Goal: Task Accomplishment & Management: Manage account settings

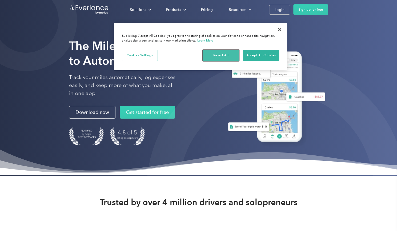
click at [218, 59] on button "Reject All" at bounding box center [221, 55] width 36 height 11
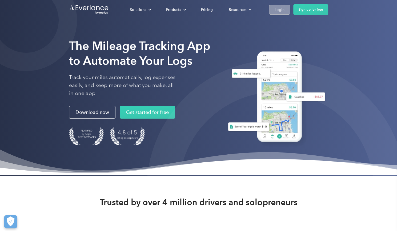
click at [277, 10] on div "Login" at bounding box center [280, 9] width 10 height 7
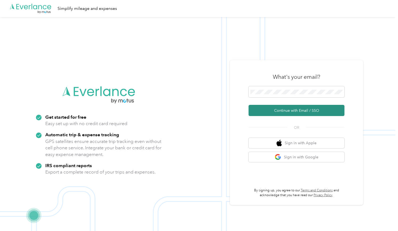
click at [285, 110] on button "Continue with Email / SSO" at bounding box center [297, 110] width 96 height 11
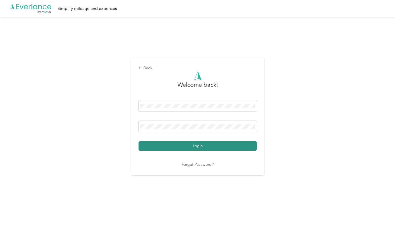
click at [186, 147] on button "Login" at bounding box center [198, 146] width 118 height 9
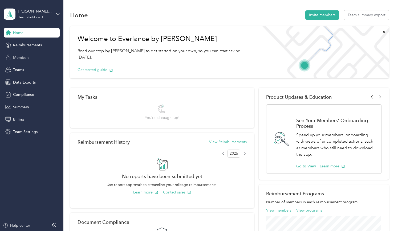
click at [22, 59] on span "Members" at bounding box center [21, 58] width 16 height 6
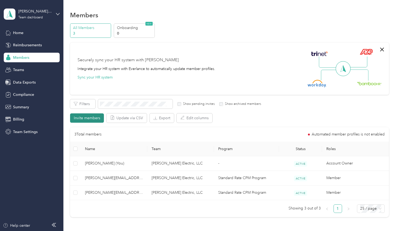
click at [88, 116] on button "Invite members" at bounding box center [87, 118] width 34 height 9
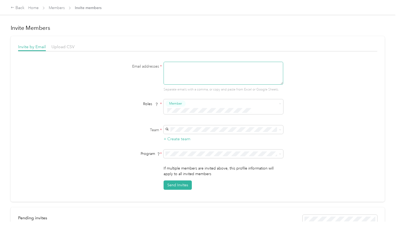
click at [188, 74] on textarea at bounding box center [224, 73] width 120 height 23
type textarea "[PERSON_NAME][EMAIL_ADDRESS][DOMAIN_NAME]"
click at [147, 127] on label "Team *" at bounding box center [128, 130] width 67 height 6
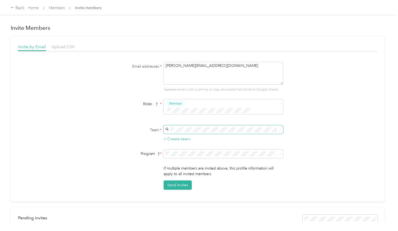
click at [176, 126] on span at bounding box center [224, 130] width 120 height 9
click at [180, 132] on div "[PERSON_NAME] Electric, LLC (Main organization) [PERSON_NAME]" at bounding box center [223, 132] width 112 height 12
click at [178, 181] on button "Send Invites" at bounding box center [178, 185] width 28 height 9
click at [328, 74] on div "Email addresses * [PERSON_NAME][EMAIL_ADDRESS][DOMAIN_NAME] Separate emails wit…" at bounding box center [197, 126] width 359 height 128
drag, startPoint x: 257, startPoint y: 231, endPoint x: 246, endPoint y: 209, distance: 24.4
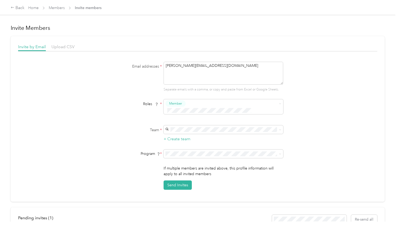
click at [246, 215] on div "Pending invites ( 1 ) Re-send all" at bounding box center [197, 219] width 359 height 9
